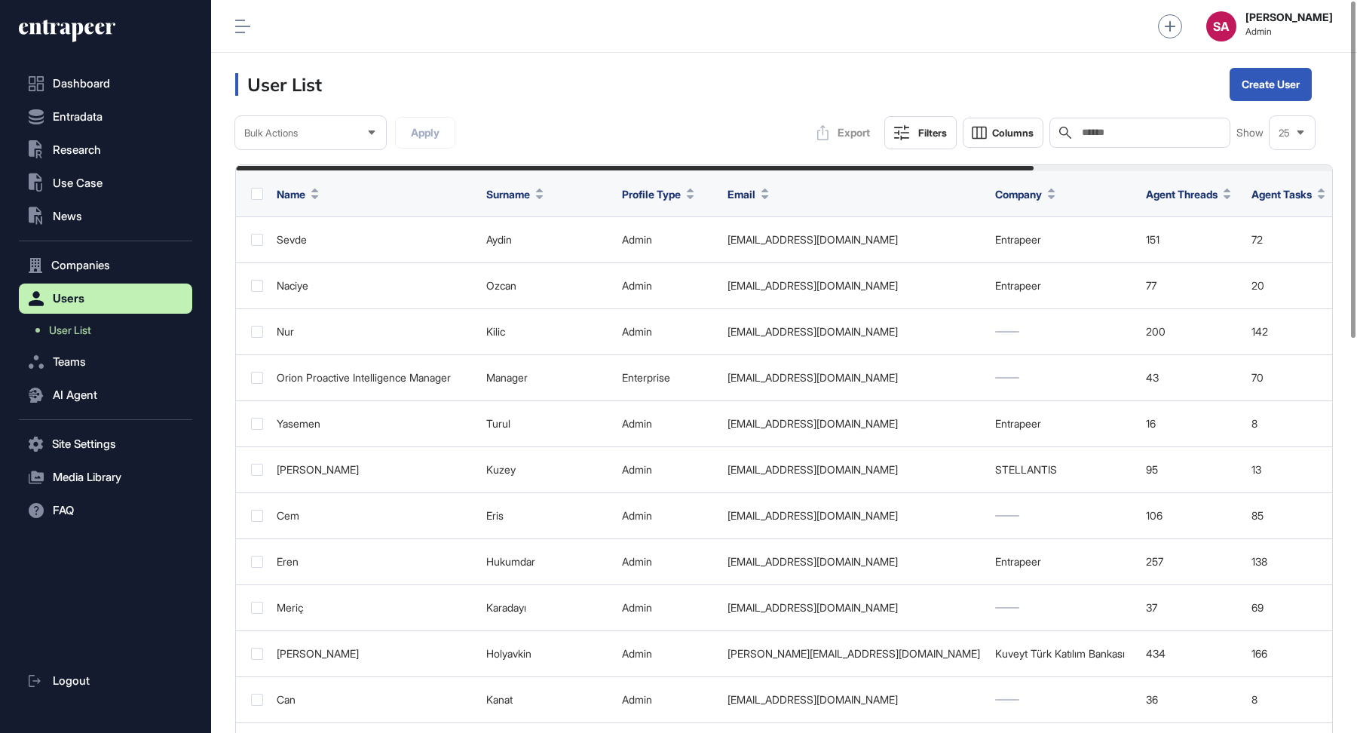
scroll to position [1, 1]
click at [84, 153] on span "Research" at bounding box center [77, 150] width 48 height 12
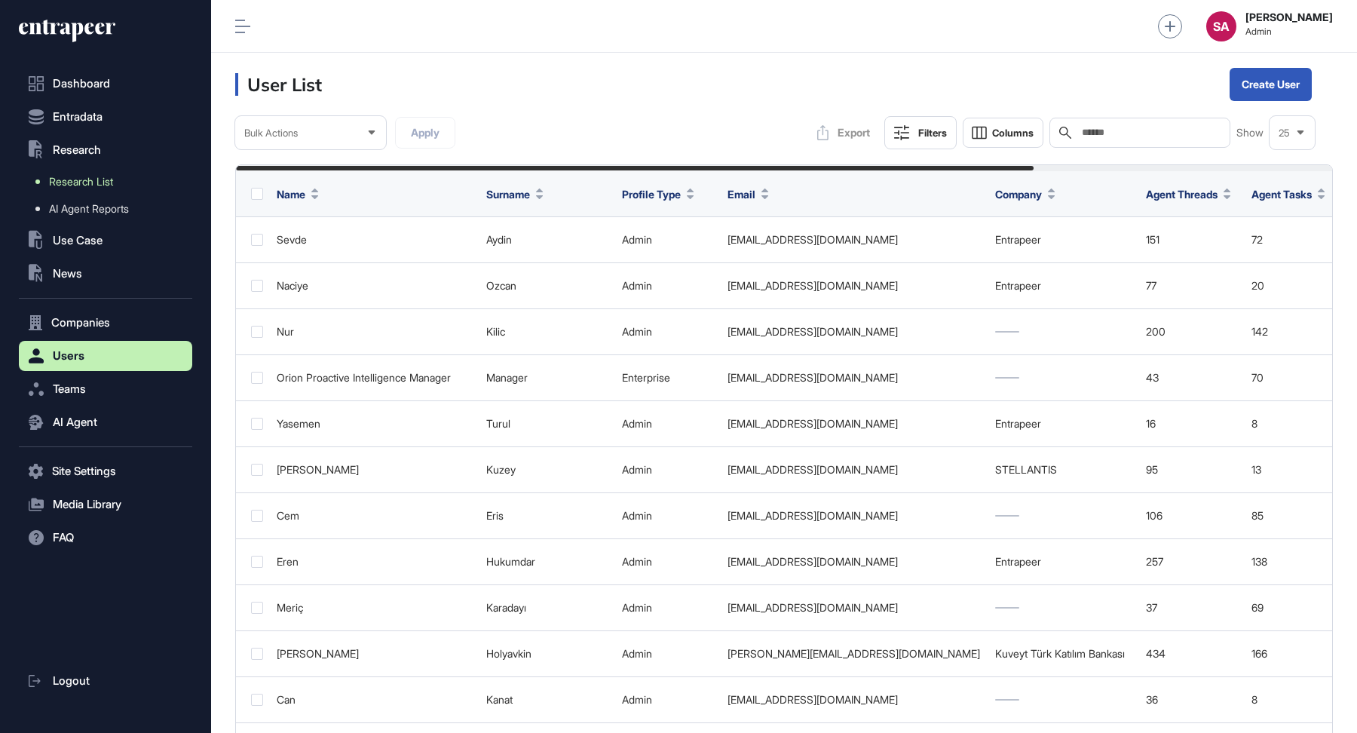
click at [78, 186] on span "Research List" at bounding box center [81, 182] width 64 height 12
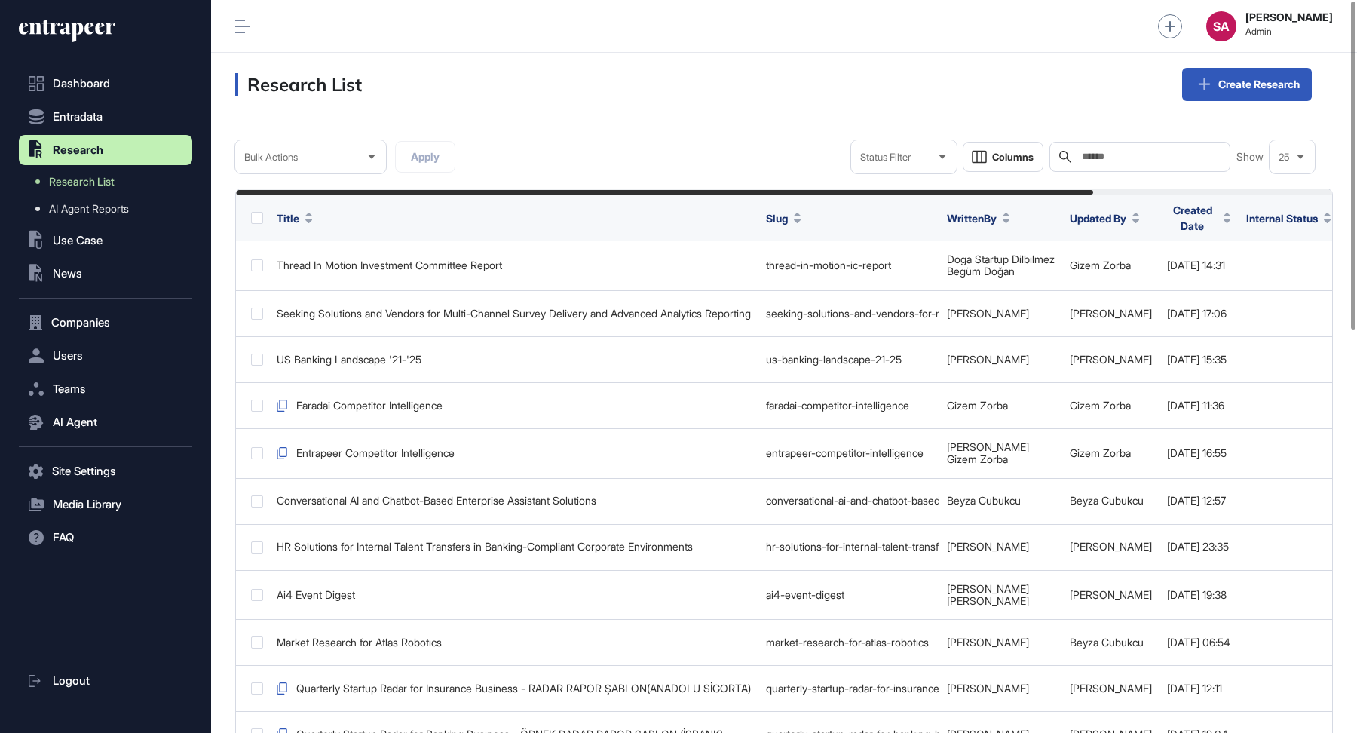
click at [1183, 156] on input "text" at bounding box center [1150, 157] width 140 height 12
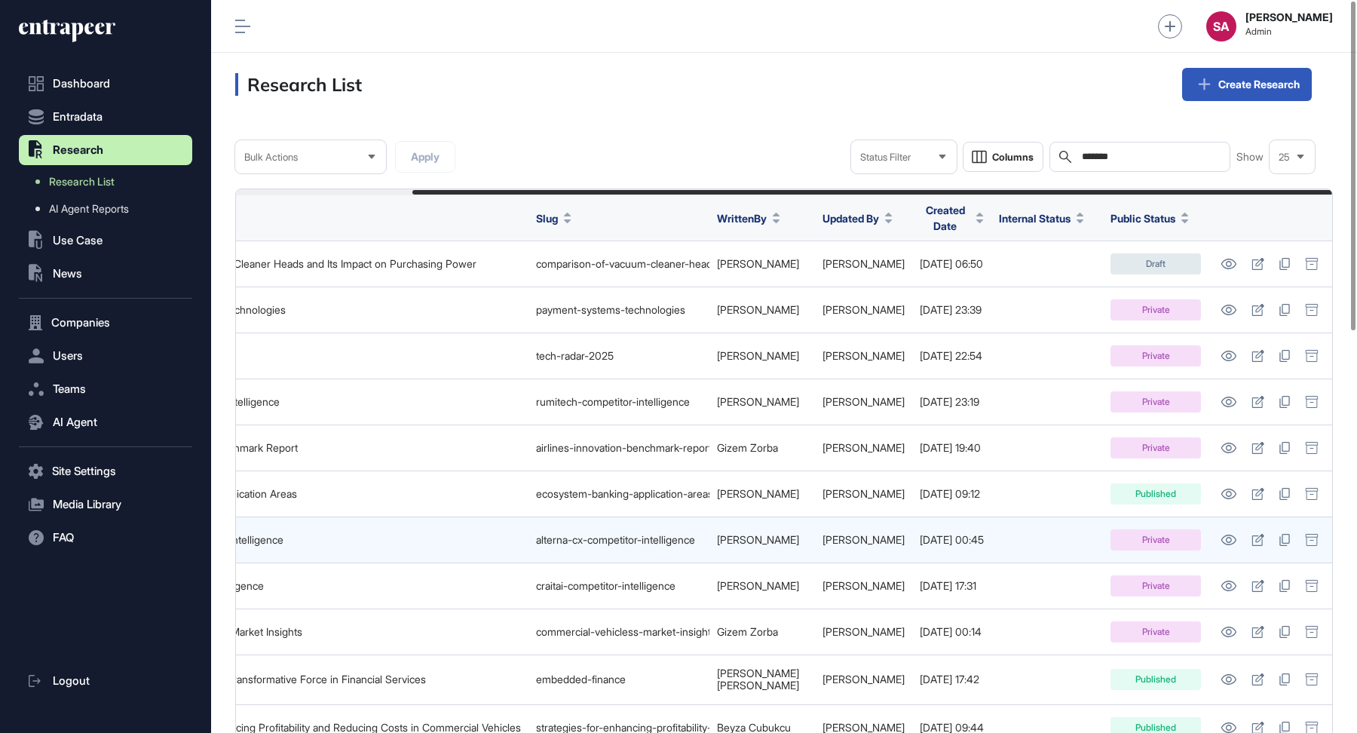
scroll to position [0, 210]
type input "*******"
click at [1256, 534] on icon at bounding box center [1257, 540] width 13 height 12
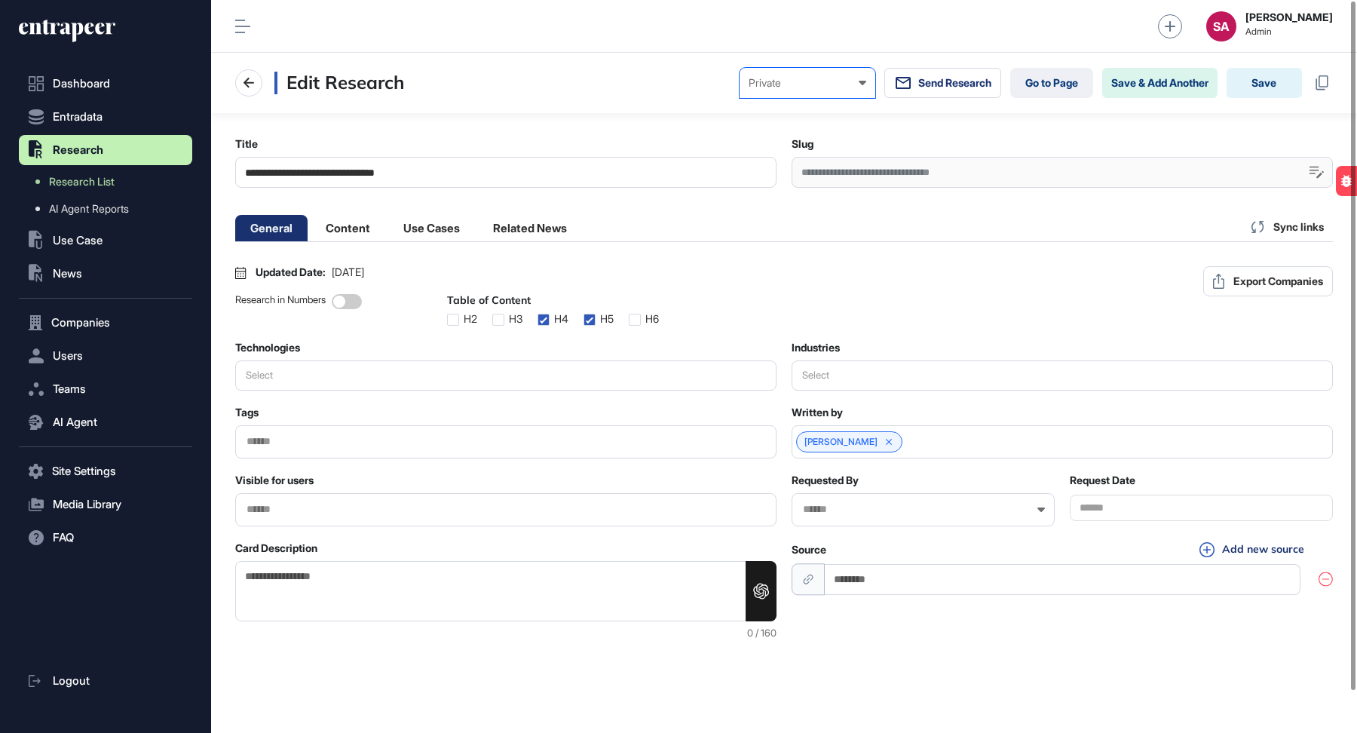
click at [800, 77] on div "Private" at bounding box center [807, 83] width 118 height 12
click at [803, 286] on div "Updated Date: Feb 16, 2025 Research in Numbers Table of Content H2 H3 H4 H5 H6 …" at bounding box center [783, 295] width 1097 height 59
click at [1025, 72] on link "Go to Page" at bounding box center [1051, 83] width 83 height 30
click at [781, 90] on div "Private Draft Pending Review Published Private" at bounding box center [807, 83] width 136 height 30
click at [0, 0] on div "Draft" at bounding box center [0, 0] width 0 height 0
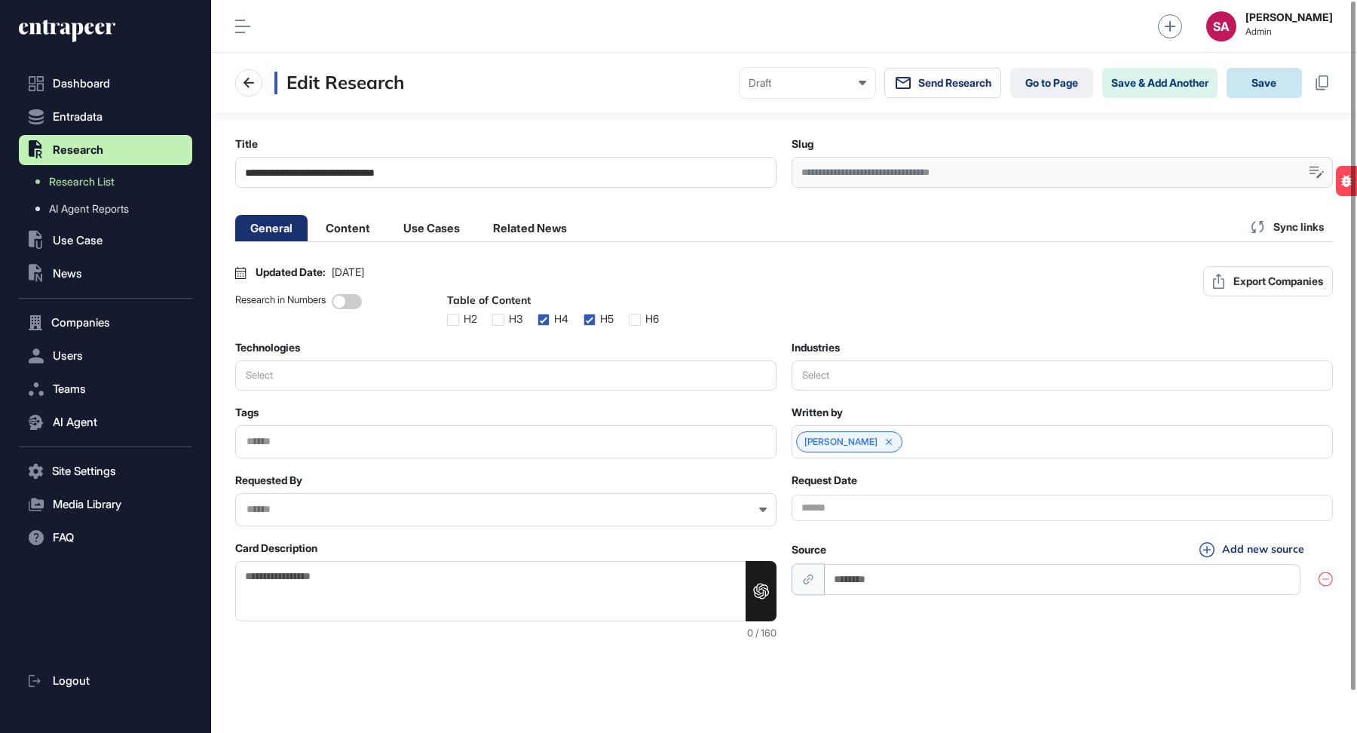
click at [1257, 87] on button "Save" at bounding box center [1263, 83] width 75 height 30
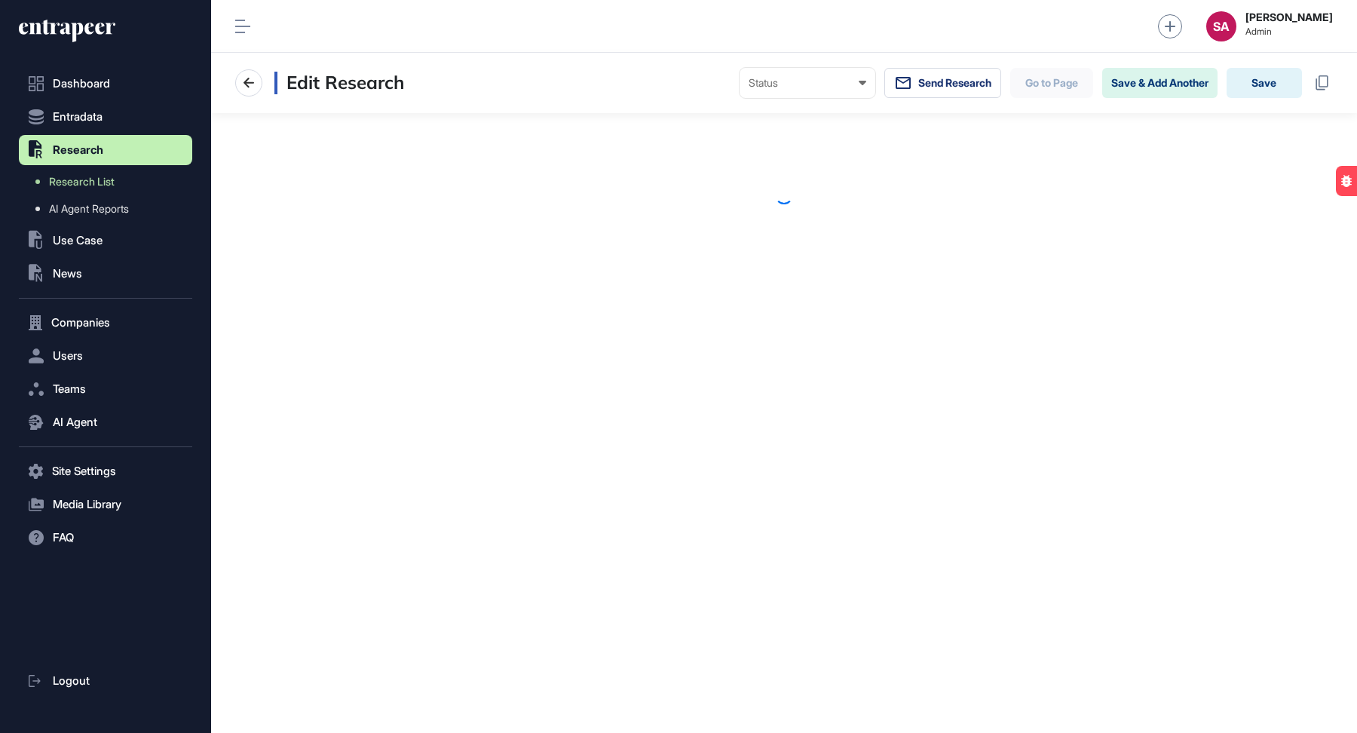
scroll to position [1, 1]
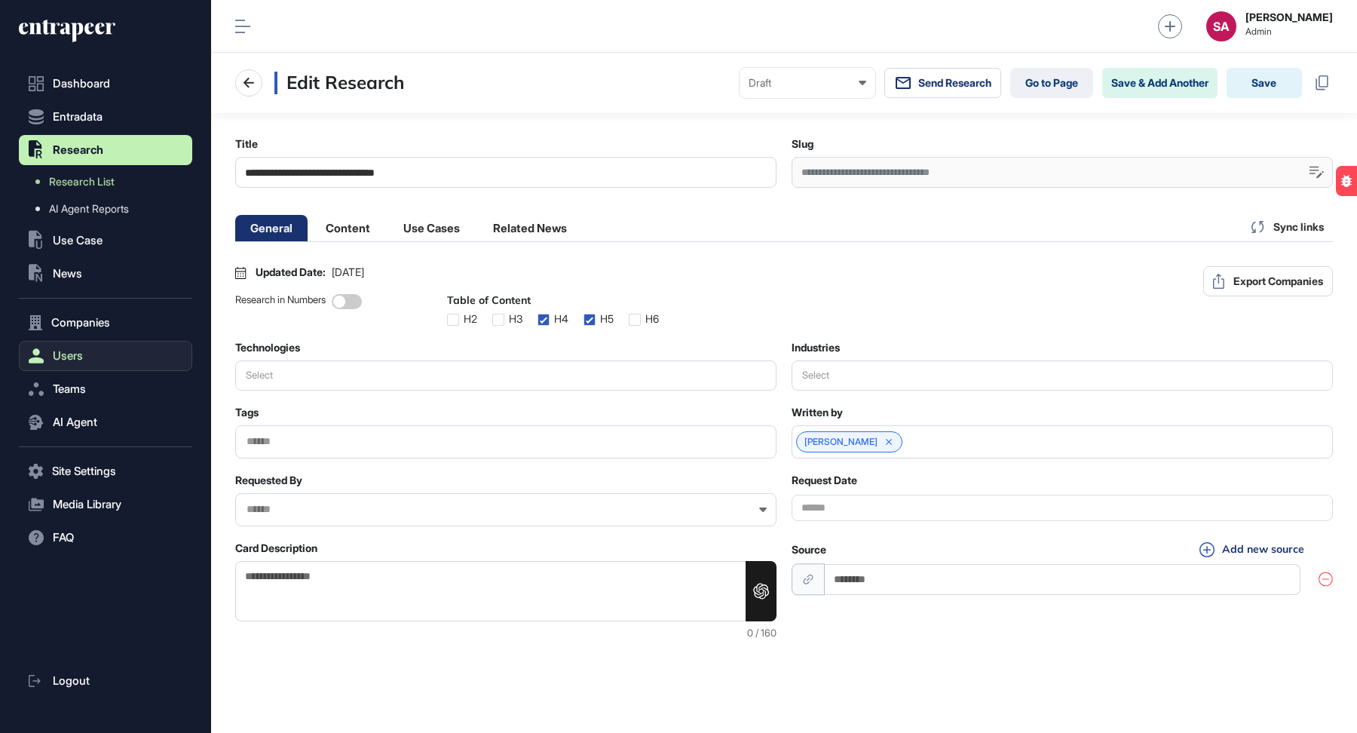
click at [78, 351] on span "Users" at bounding box center [68, 356] width 30 height 12
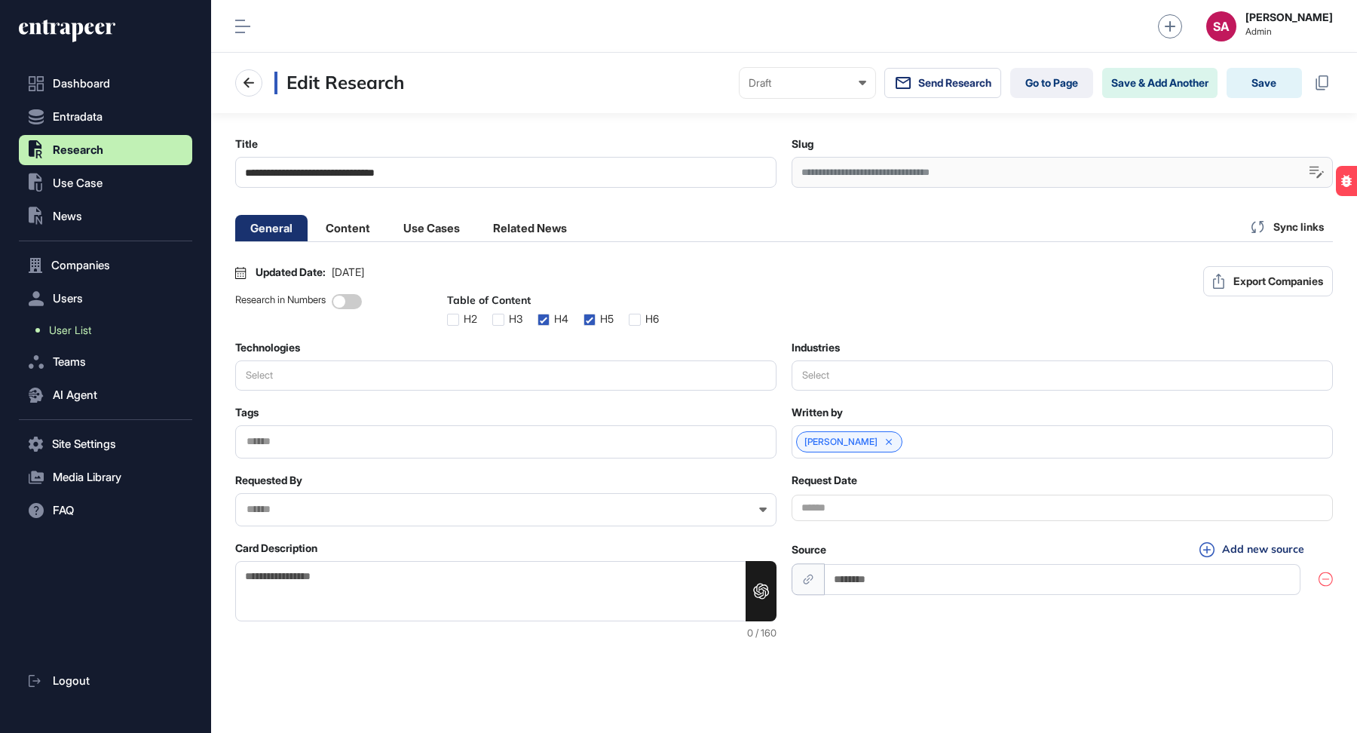
click at [76, 332] on span "User List" at bounding box center [70, 330] width 42 height 12
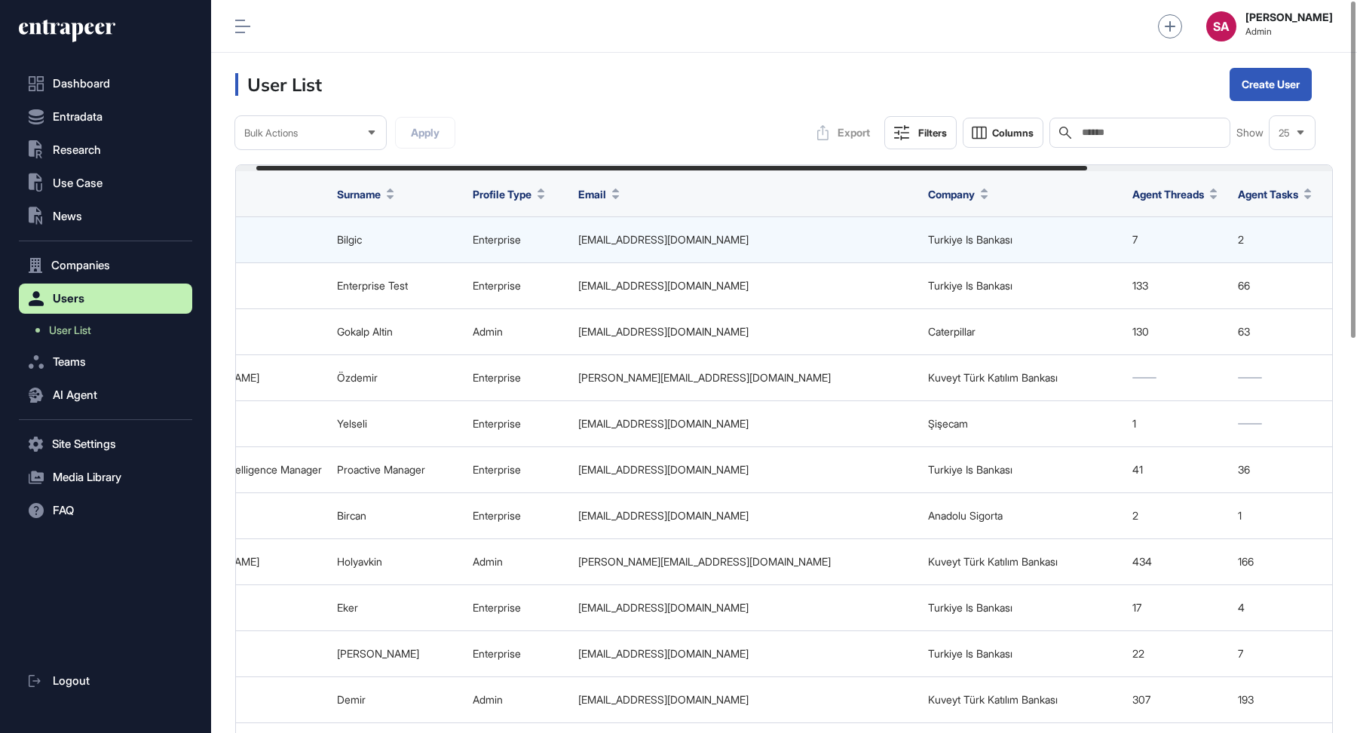
scroll to position [0, 136]
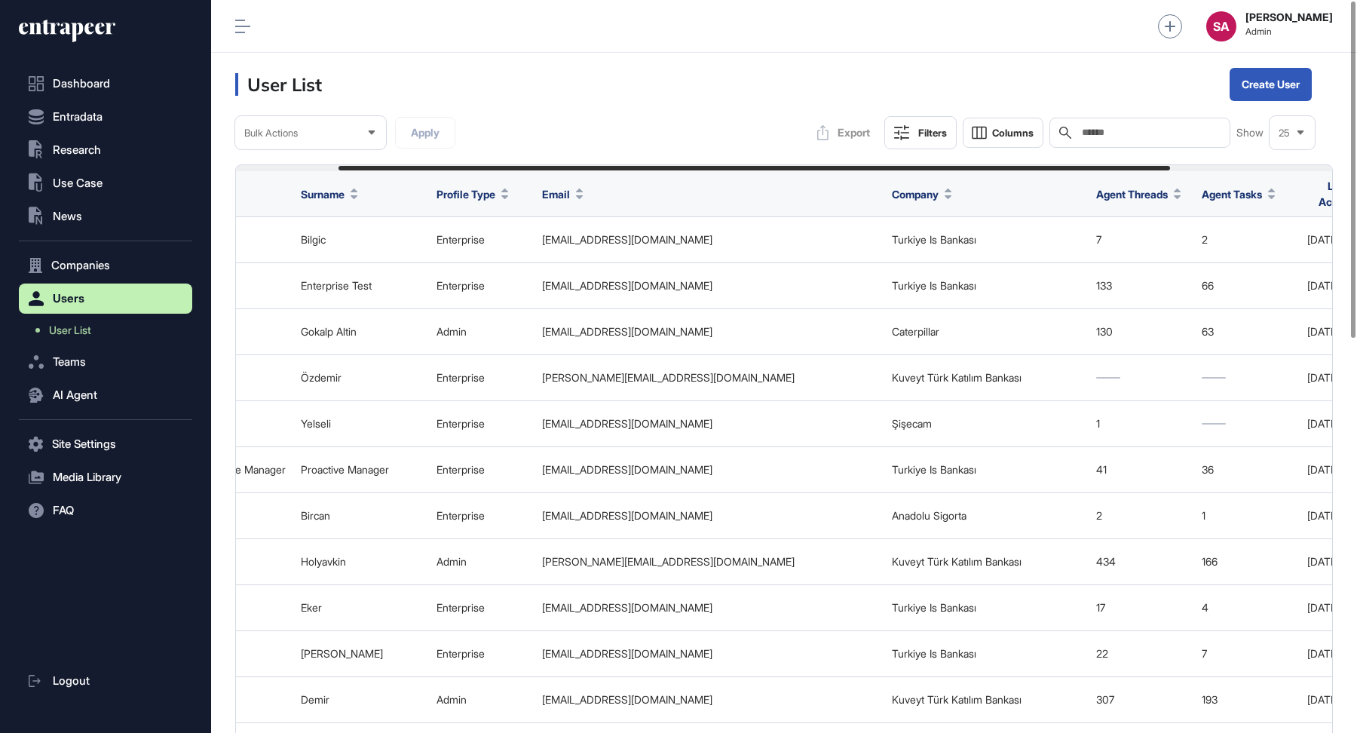
click at [1115, 124] on div "Search" at bounding box center [1139, 133] width 181 height 30
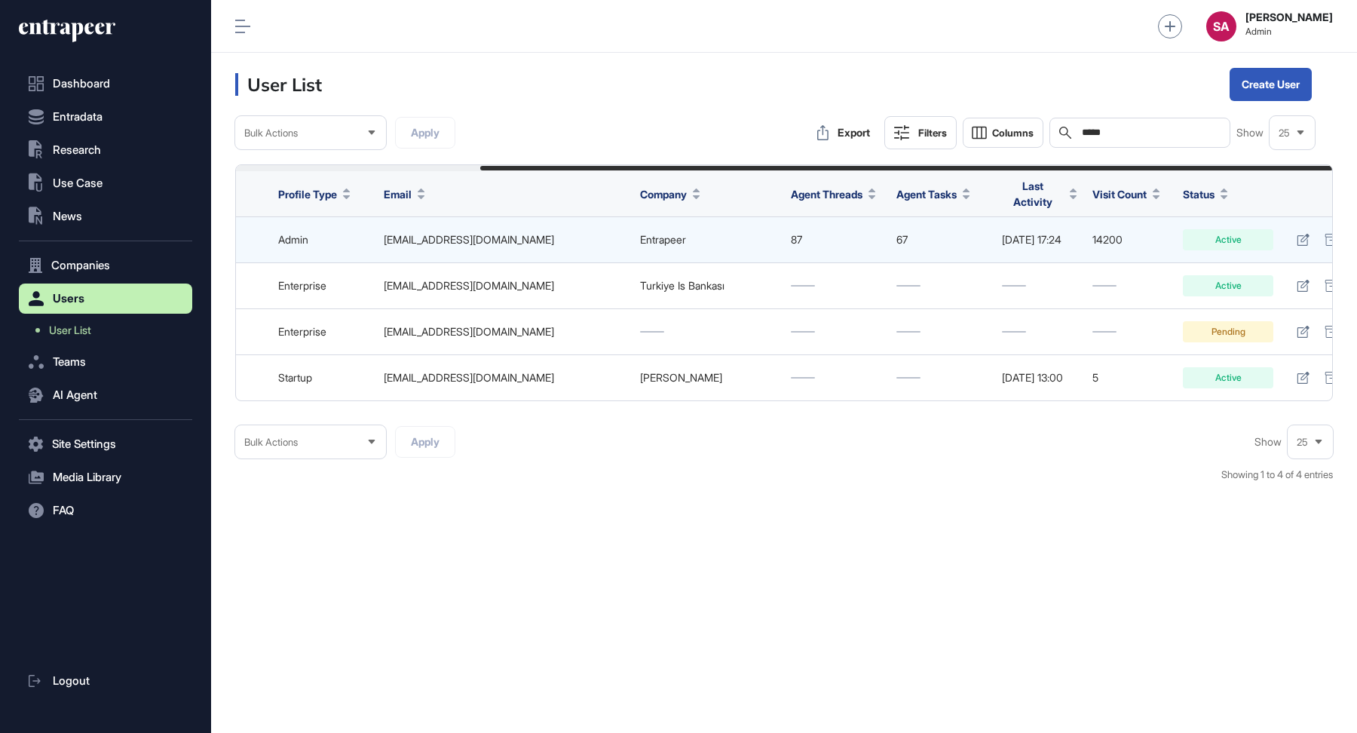
scroll to position [0, 314]
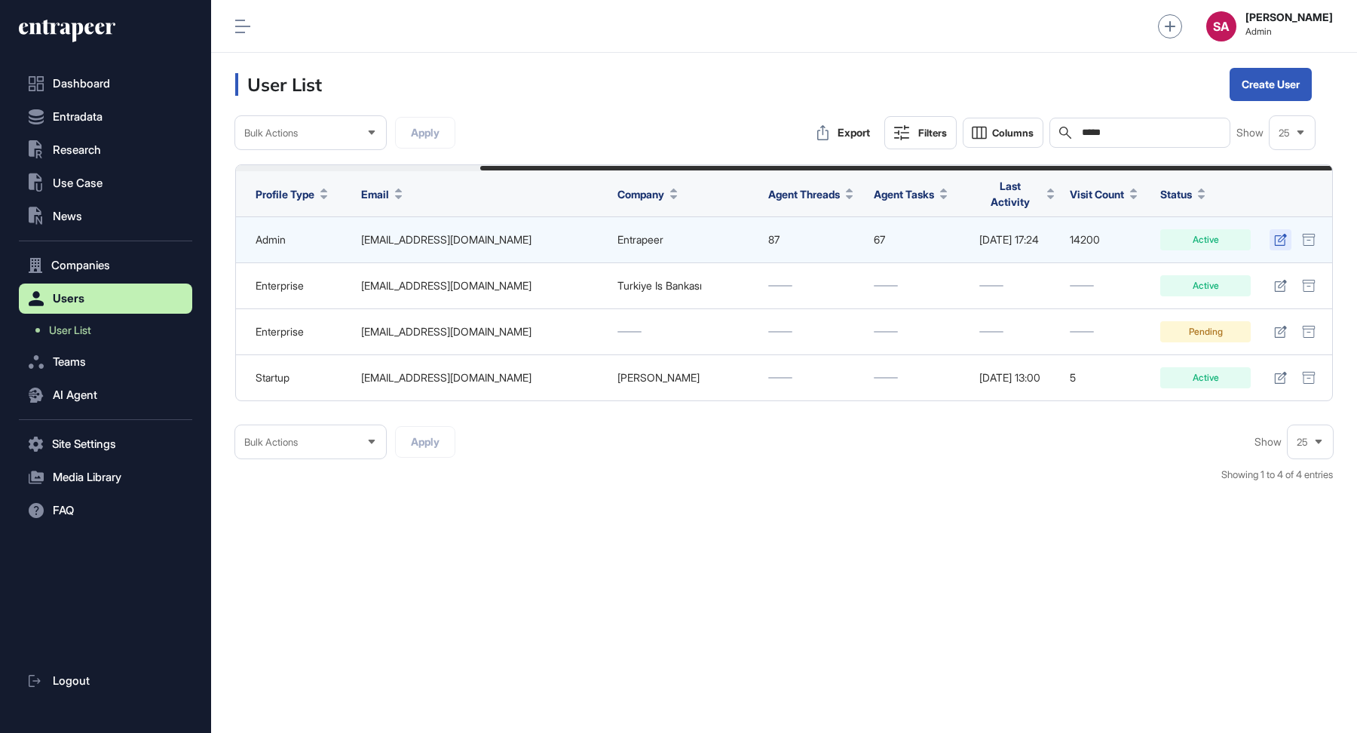
type input "*****"
click at [1284, 236] on icon at bounding box center [1280, 240] width 12 height 12
